Goal: Find specific page/section: Find specific page/section

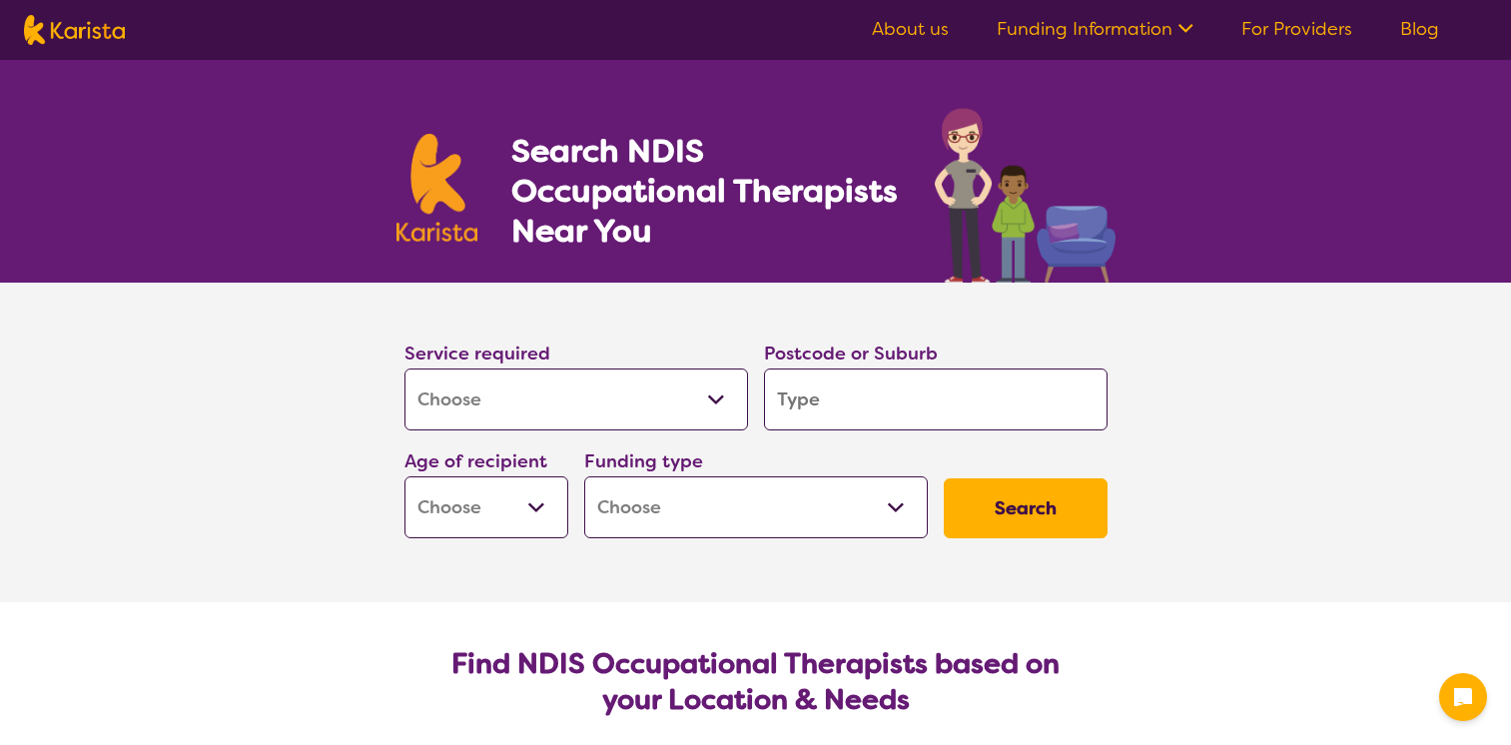
select select "[MEDICAL_DATA]"
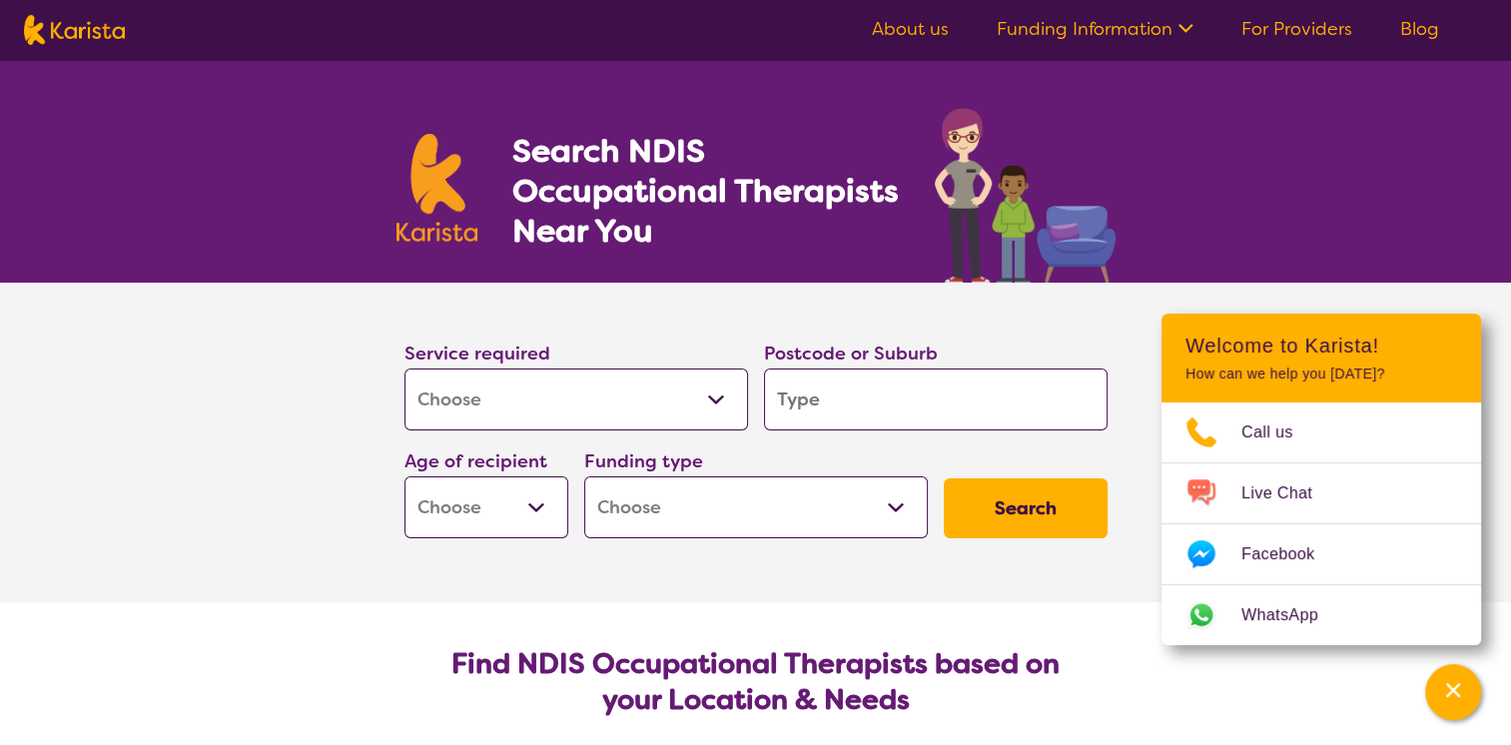
click at [889, 389] on input "search" at bounding box center [935, 399] width 343 height 62
type input "d"
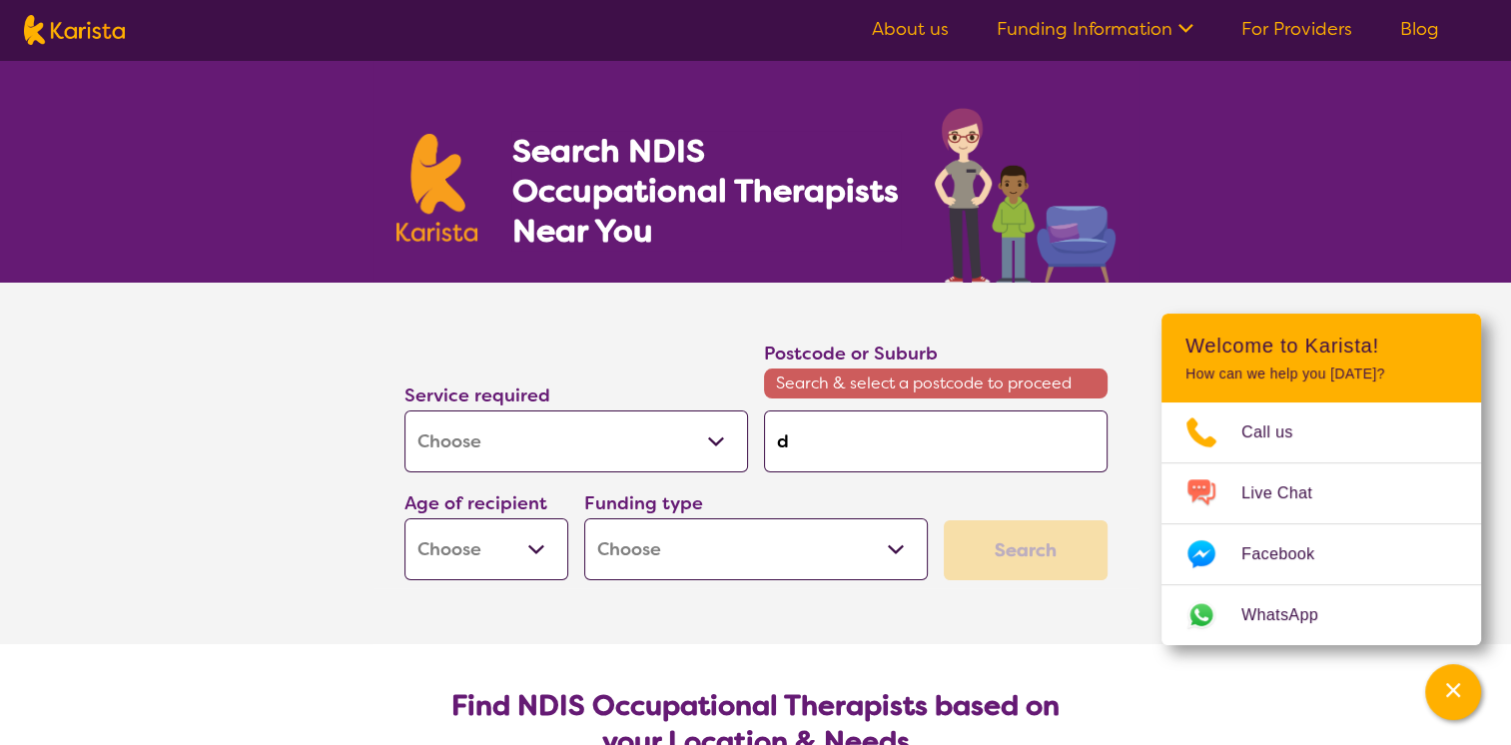
type input "da"
type input "dar"
type input "darw"
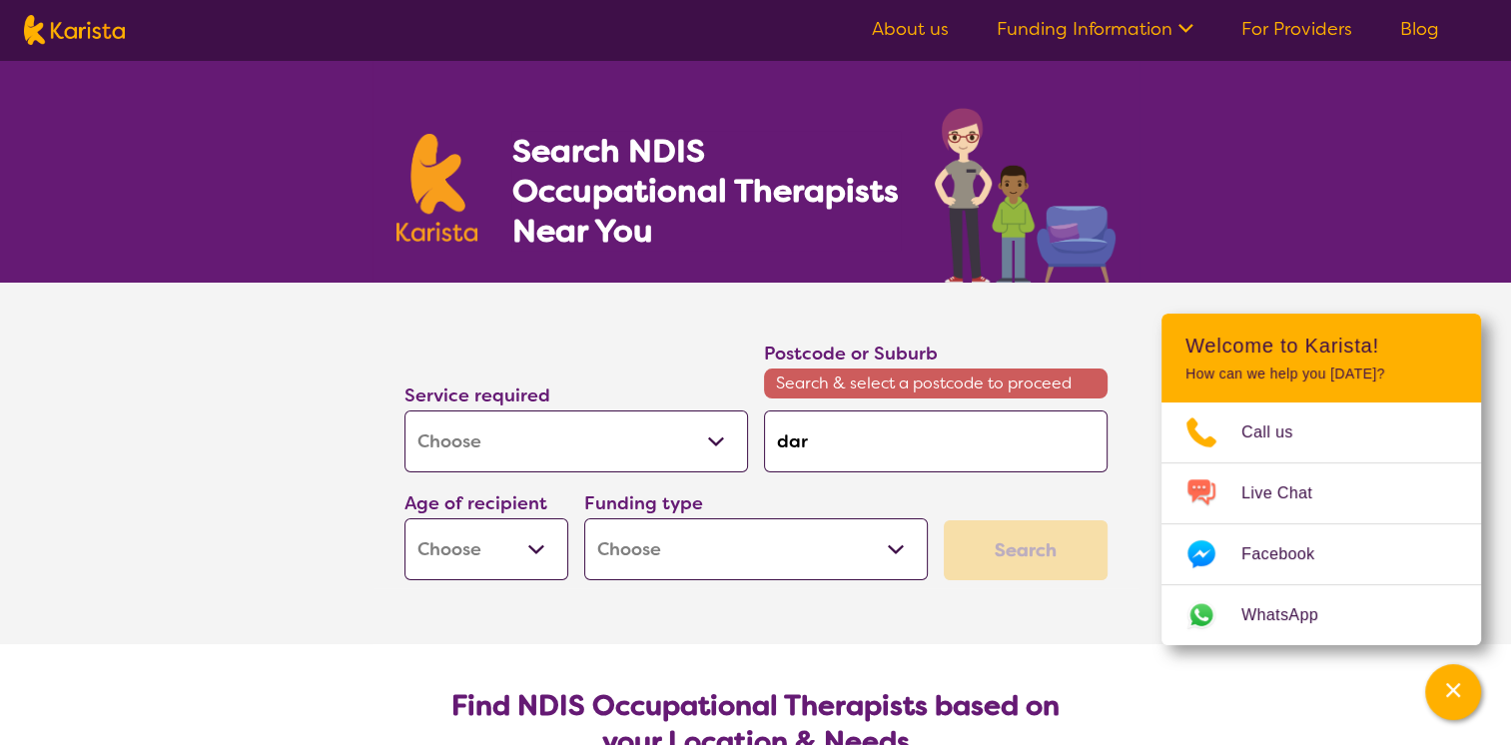
type input "darw"
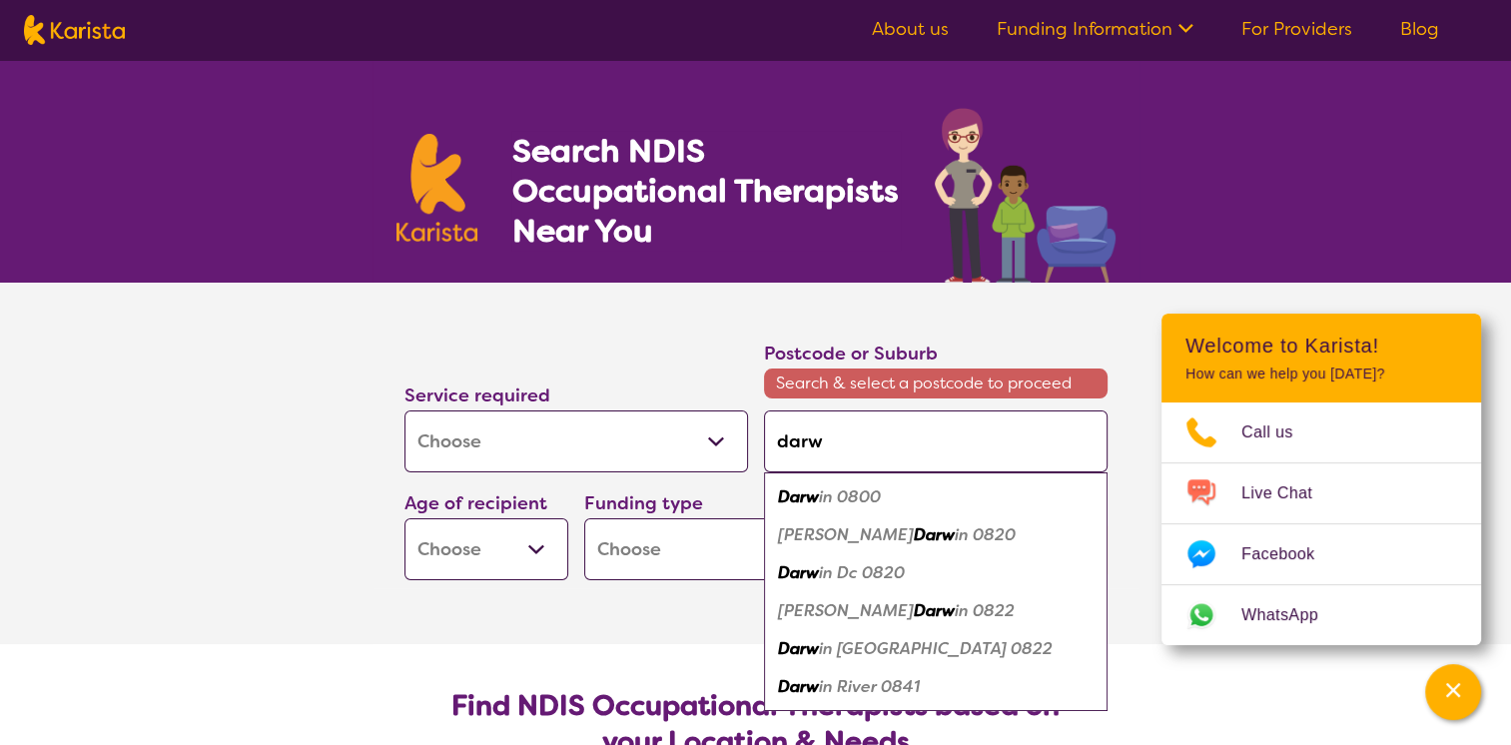
type input "darwi"
type input "darwin"
click at [792, 499] on em "Darwin" at bounding box center [805, 496] width 55 height 21
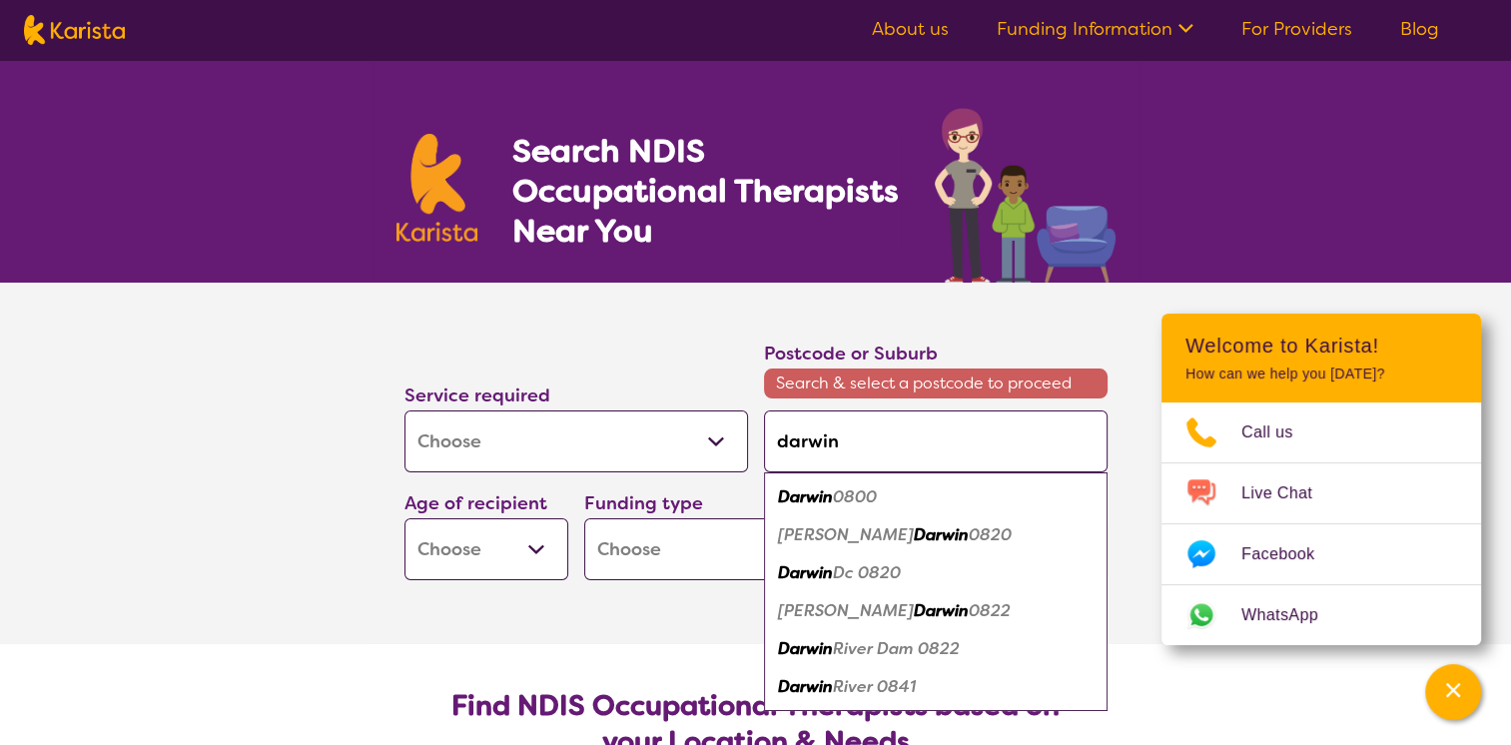
type input "0800"
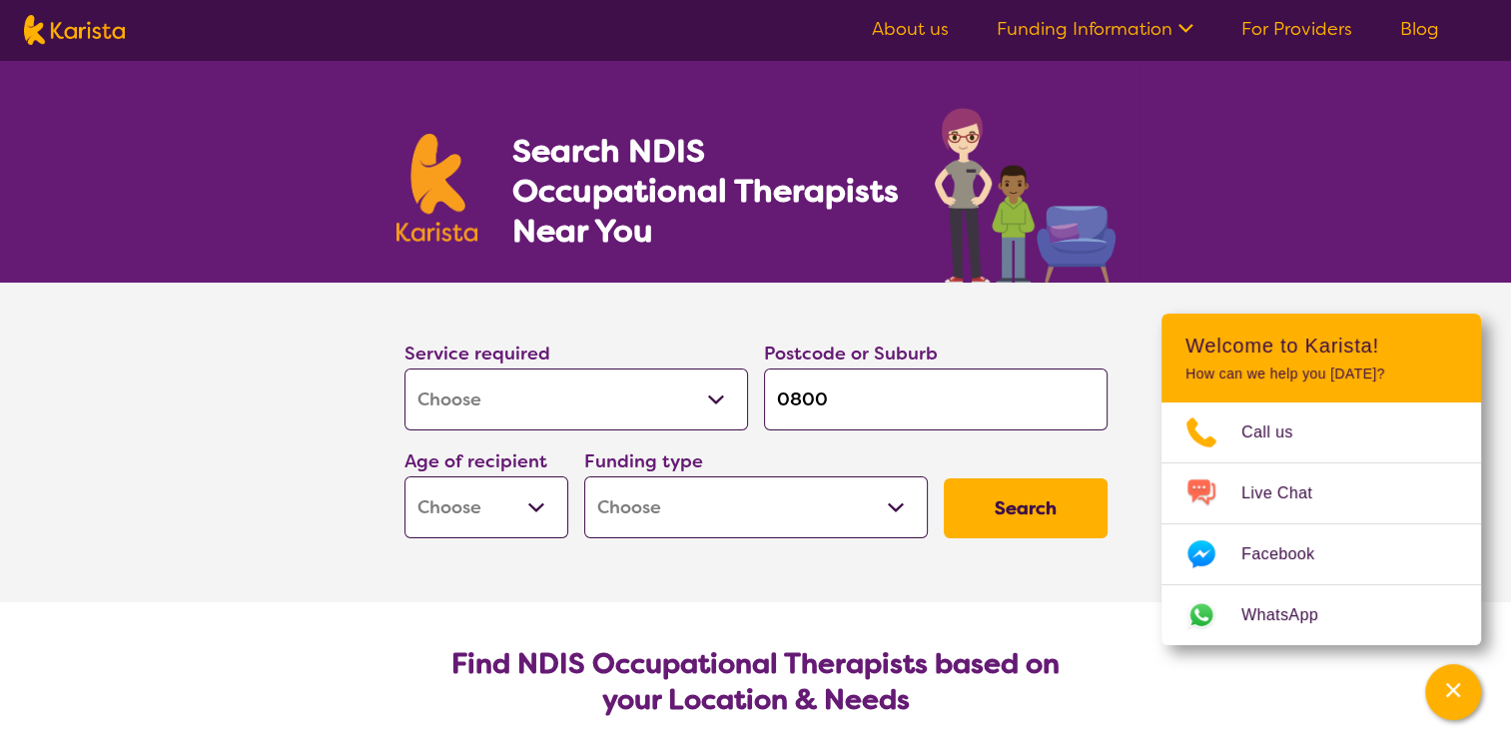
click at [1038, 522] on button "Search" at bounding box center [1026, 508] width 164 height 60
click at [847, 665] on h2 "Find NDIS Occupational Therapists based on your Location & Needs" at bounding box center [755, 682] width 671 height 72
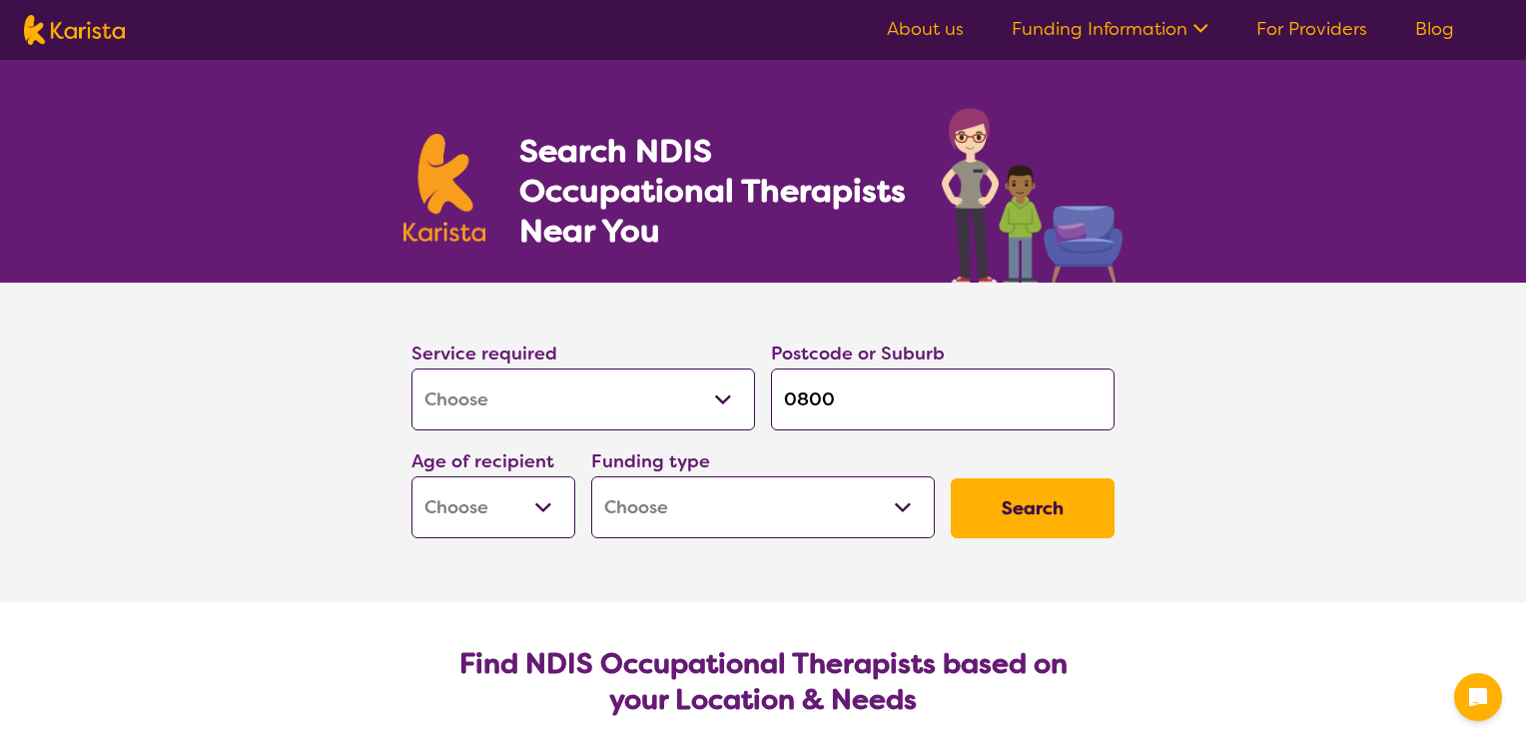
select select "[MEDICAL_DATA]"
